Goal: Connect with others: Establish contact or relationships with other users

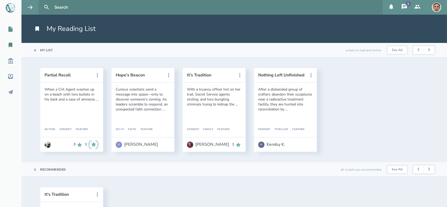
click at [9, 31] on icon at bounding box center [10, 29] width 4 height 5
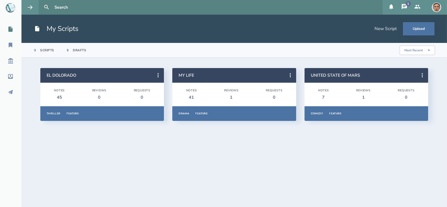
click at [402, 10] on button "1" at bounding box center [404, 7] width 13 height 15
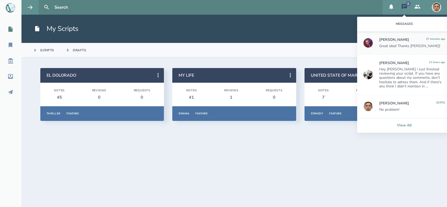
click at [405, 125] on link "View All" at bounding box center [405, 125] width 94 height 15
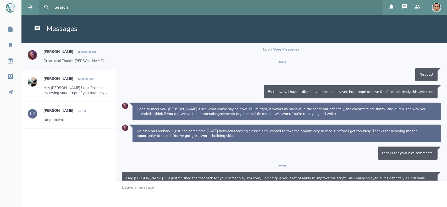
scroll to position [112, 0]
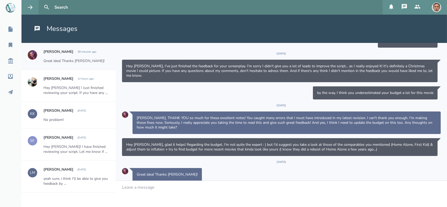
click at [51, 52] on h2 "[PERSON_NAME]" at bounding box center [59, 51] width 30 height 5
click at [30, 56] on img at bounding box center [32, 54] width 9 height 9
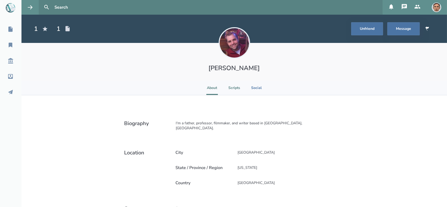
click at [233, 89] on li "Scripts" at bounding box center [235, 88] width 12 height 14
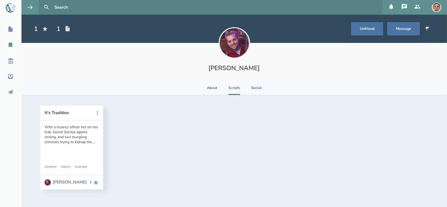
click at [9, 47] on icon at bounding box center [10, 45] width 6 height 6
